Goal: Task Accomplishment & Management: Manage account settings

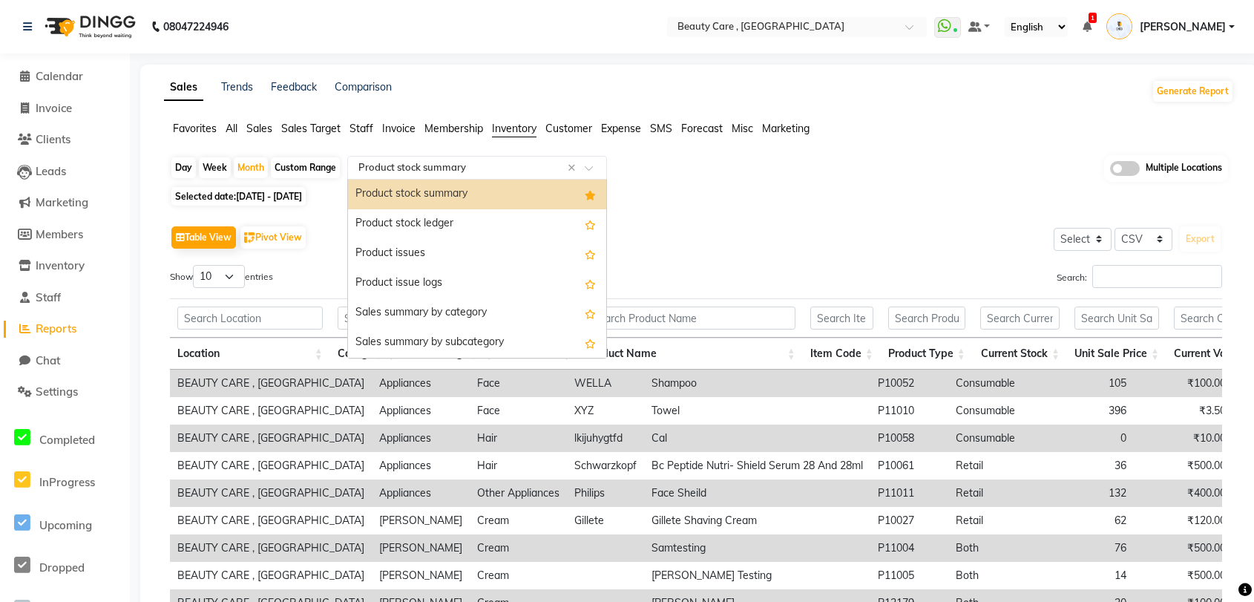
select select "csv"
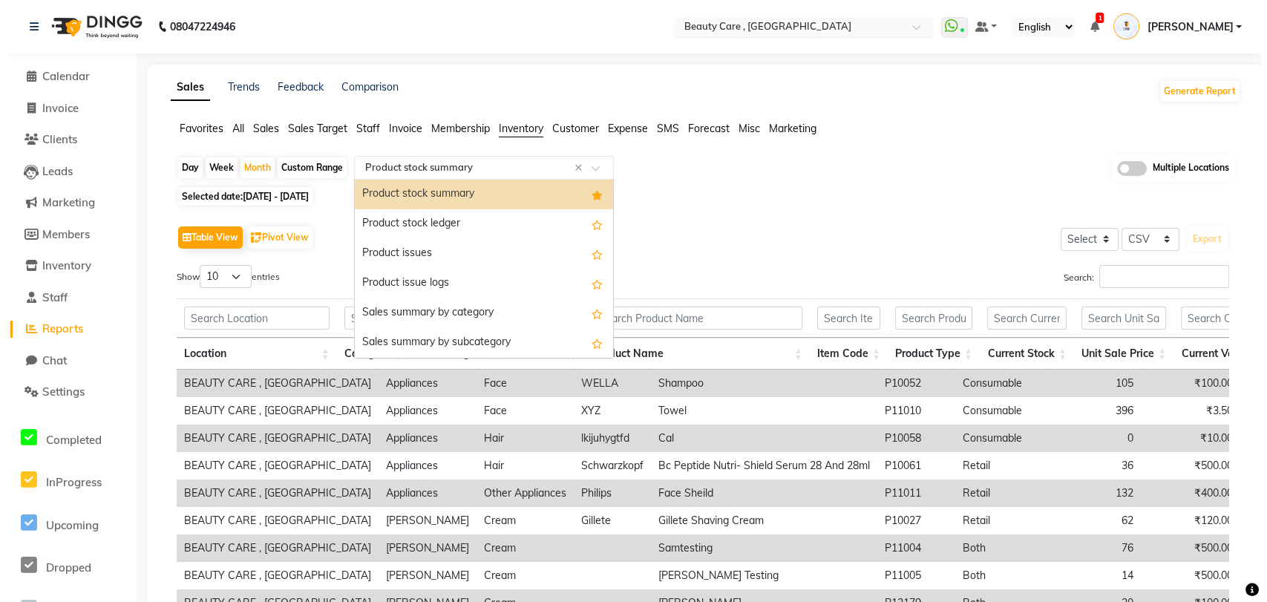
scroll to position [0, 42]
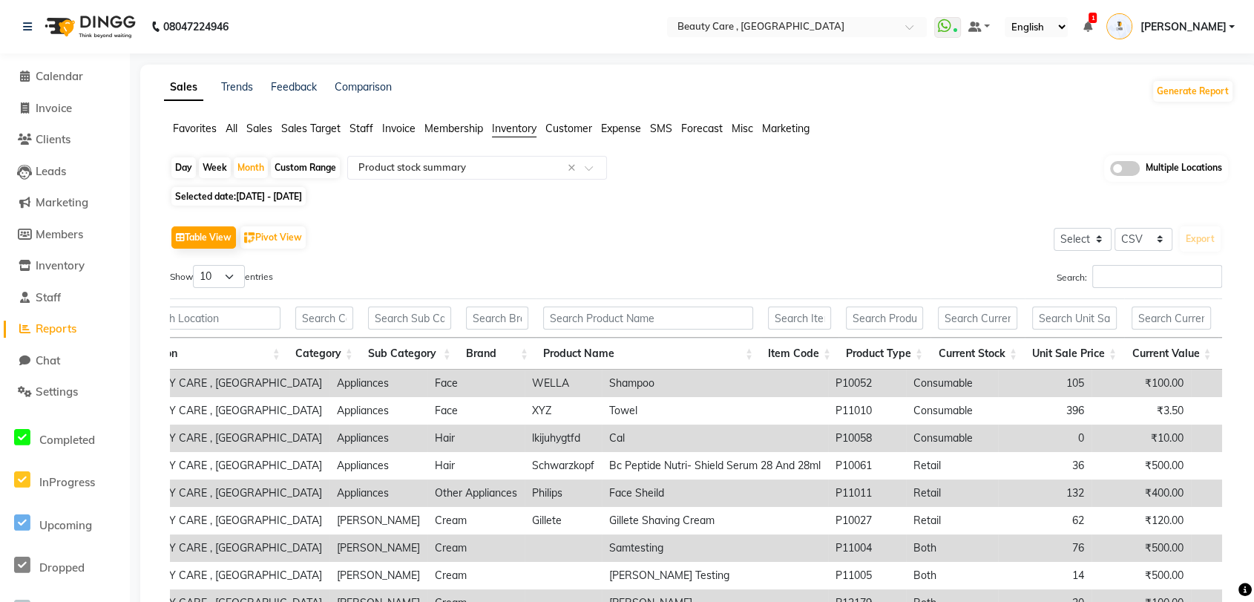
click at [1213, 25] on span "[PERSON_NAME]" at bounding box center [1183, 27] width 86 height 16
click at [1158, 102] on link "Sign out" at bounding box center [1159, 106] width 136 height 23
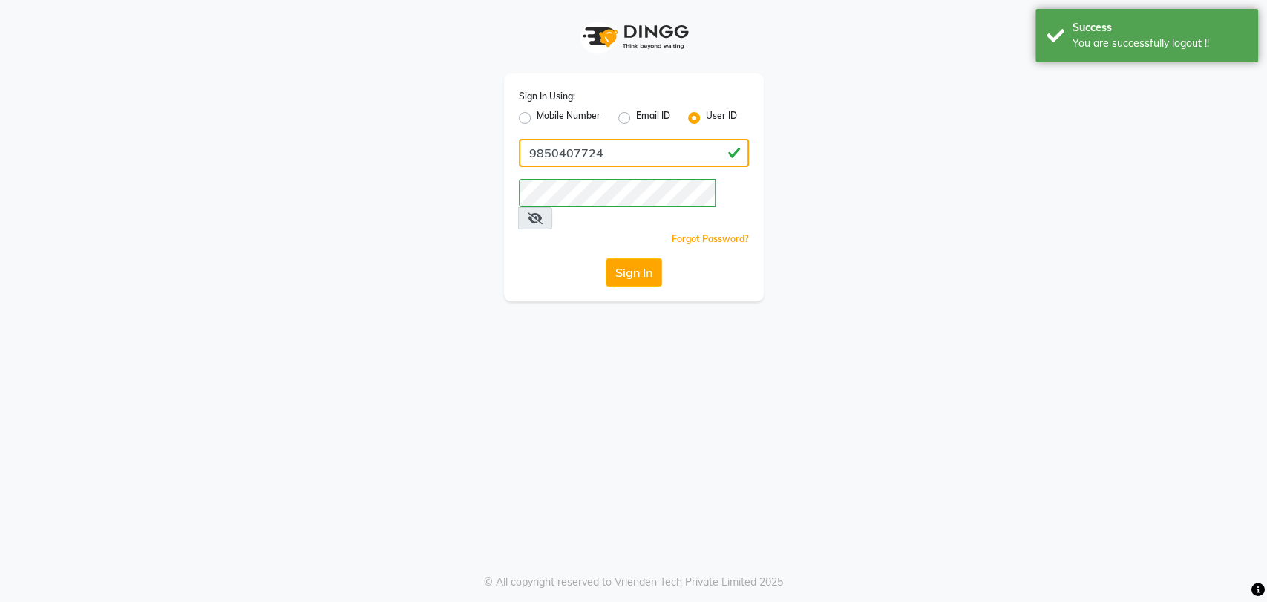
click at [641, 150] on input "9850407724" at bounding box center [634, 153] width 230 height 28
paste input "dingg123"
click at [641, 150] on input "dingg123" at bounding box center [634, 153] width 230 height 28
type input "dingg123"
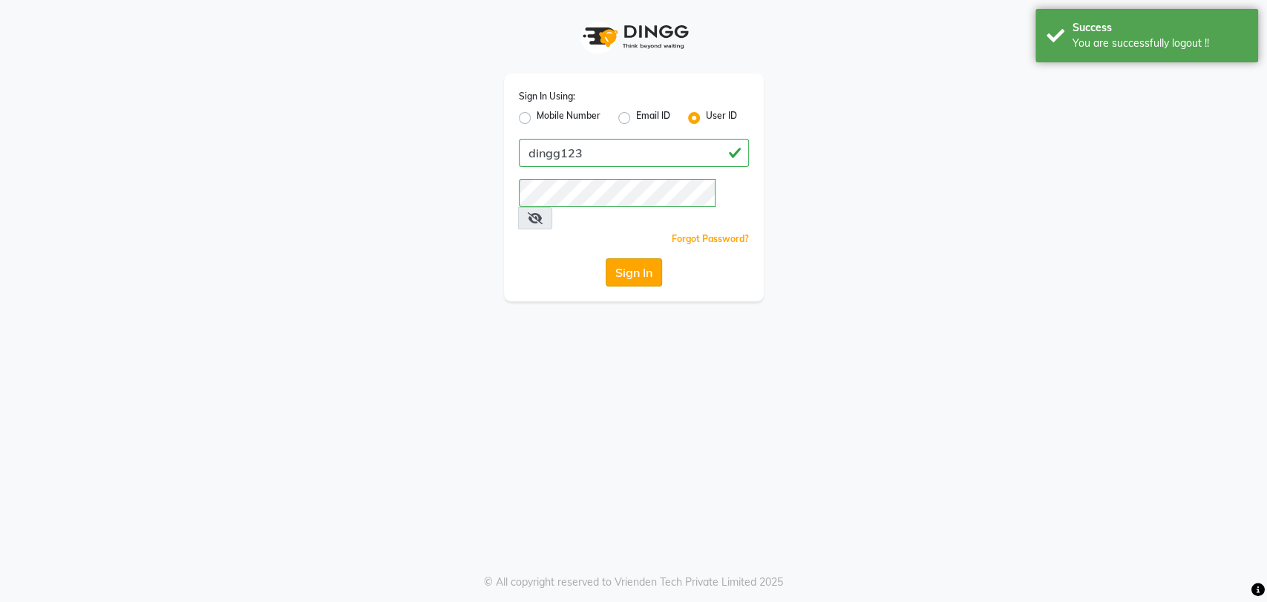
drag, startPoint x: 563, startPoint y: 271, endPoint x: 629, endPoint y: 252, distance: 68.8
click at [629, 252] on div "Sign In Using: Mobile Number Email ID User ID dingg123 Remember me Forgot Passw…" at bounding box center [634, 187] width 260 height 228
click at [629, 258] on button "Sign In" at bounding box center [634, 272] width 56 height 28
